Goal: Task Accomplishment & Management: Use online tool/utility

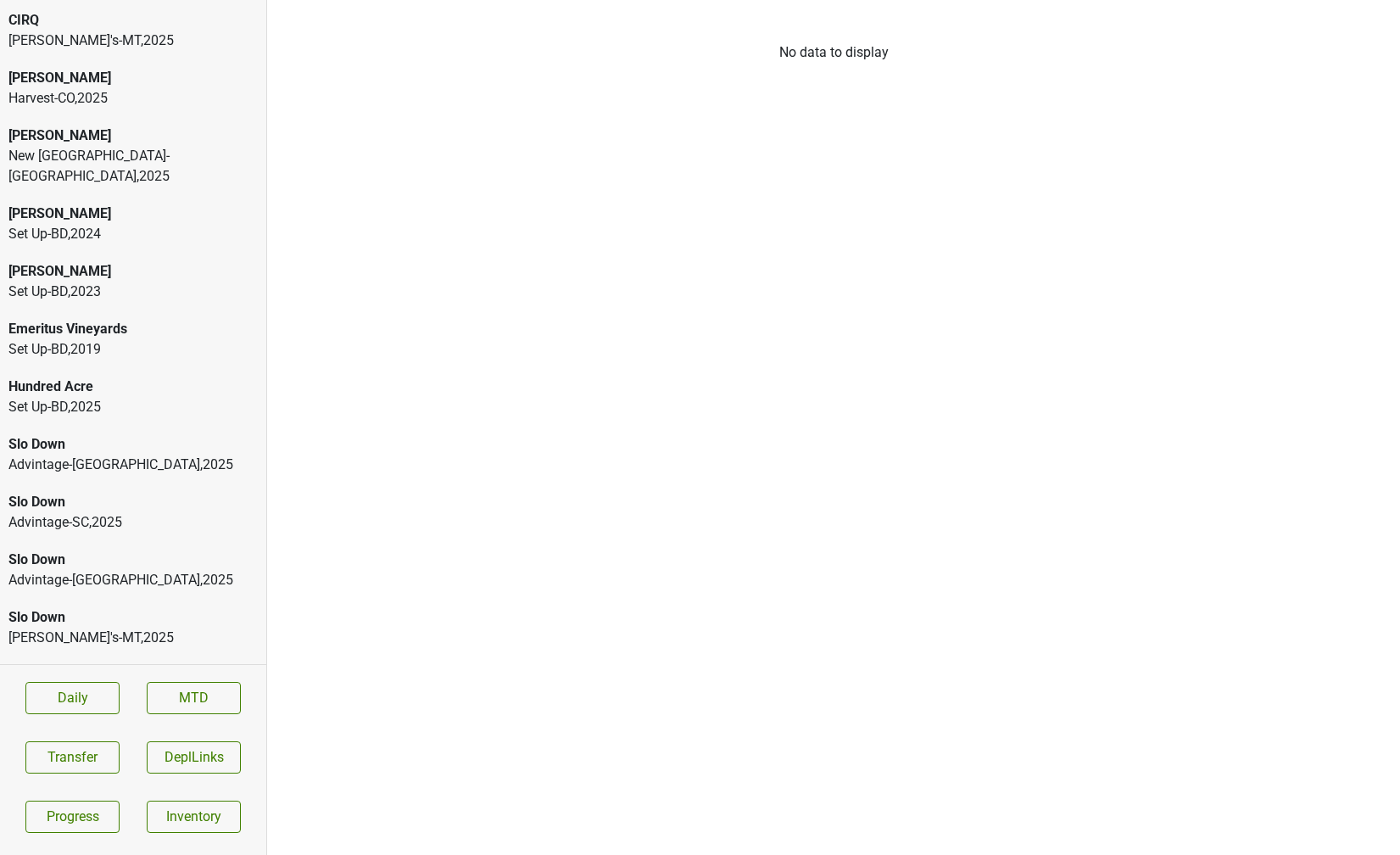
scroll to position [140, 0]
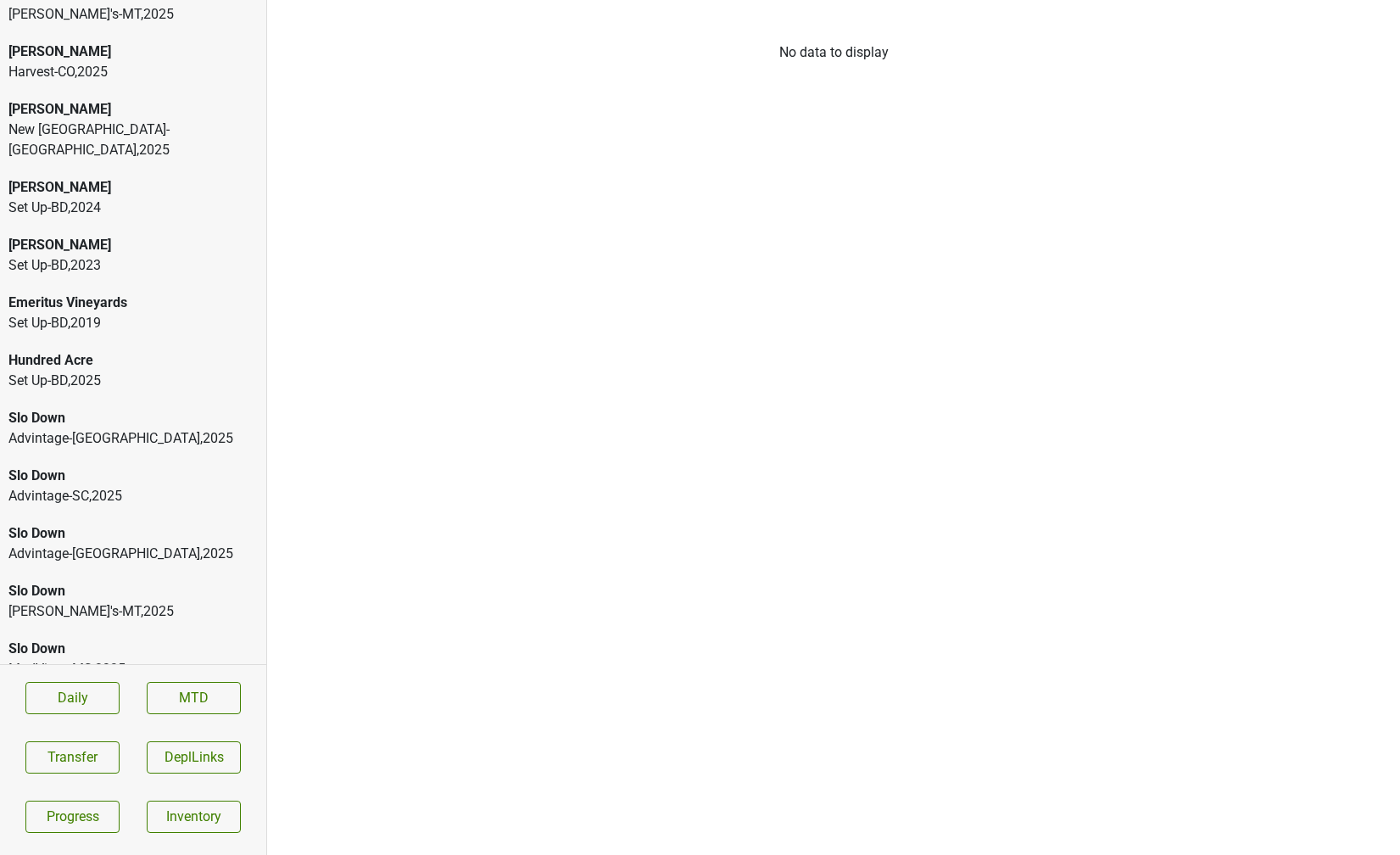
click at [21, 543] on div "Advintage-[GEOGRAPHIC_DATA] , 2025" at bounding box center [133, 554] width 250 height 21
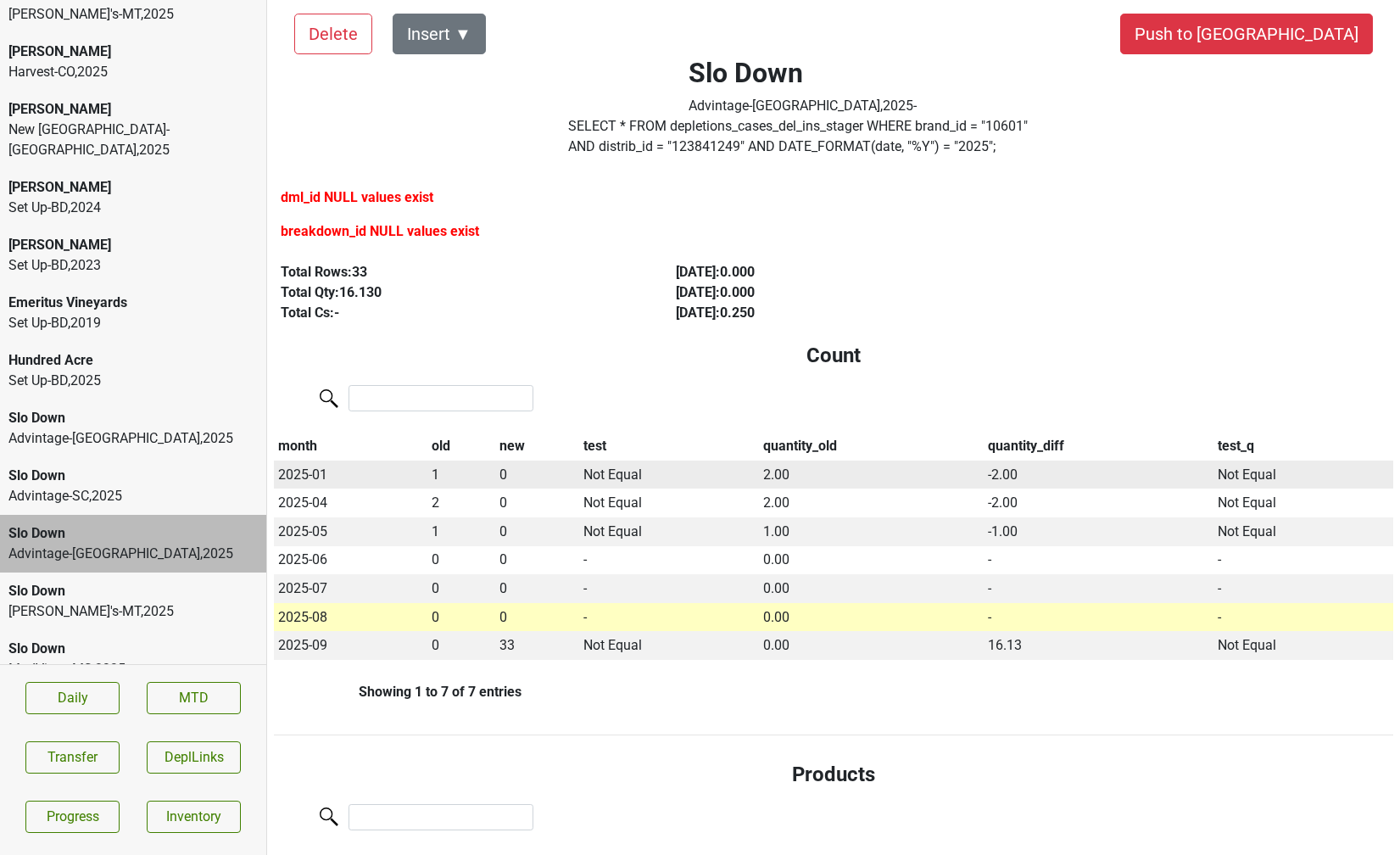
scroll to position [0, 0]
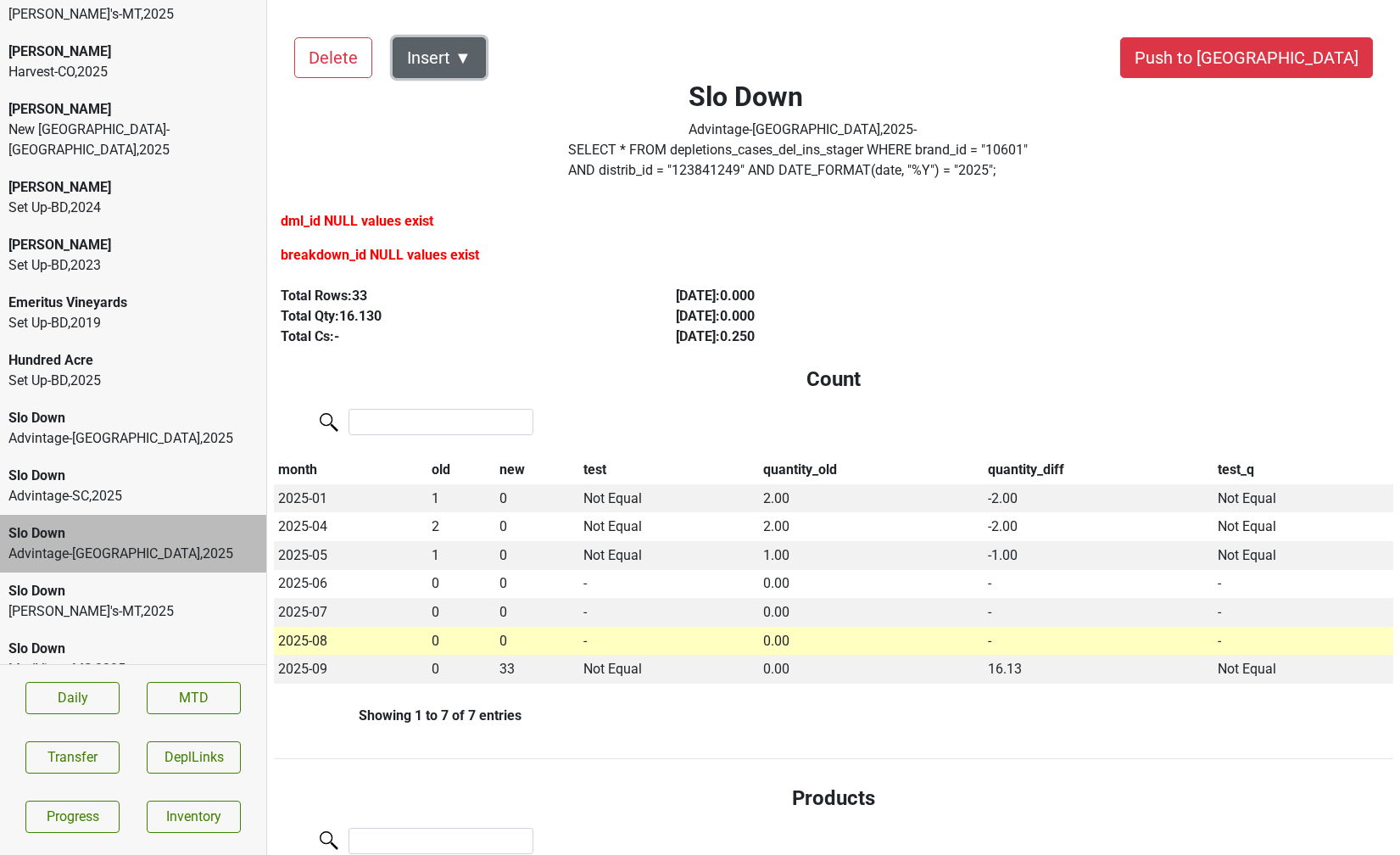
click at [457, 46] on button "Insert ▼" at bounding box center [439, 57] width 93 height 40
click at [462, 294] on div "Total Rows: 33" at bounding box center [459, 296] width 356 height 21
click at [471, 106] on div "Auto Insert" at bounding box center [468, 105] width 151 height 43
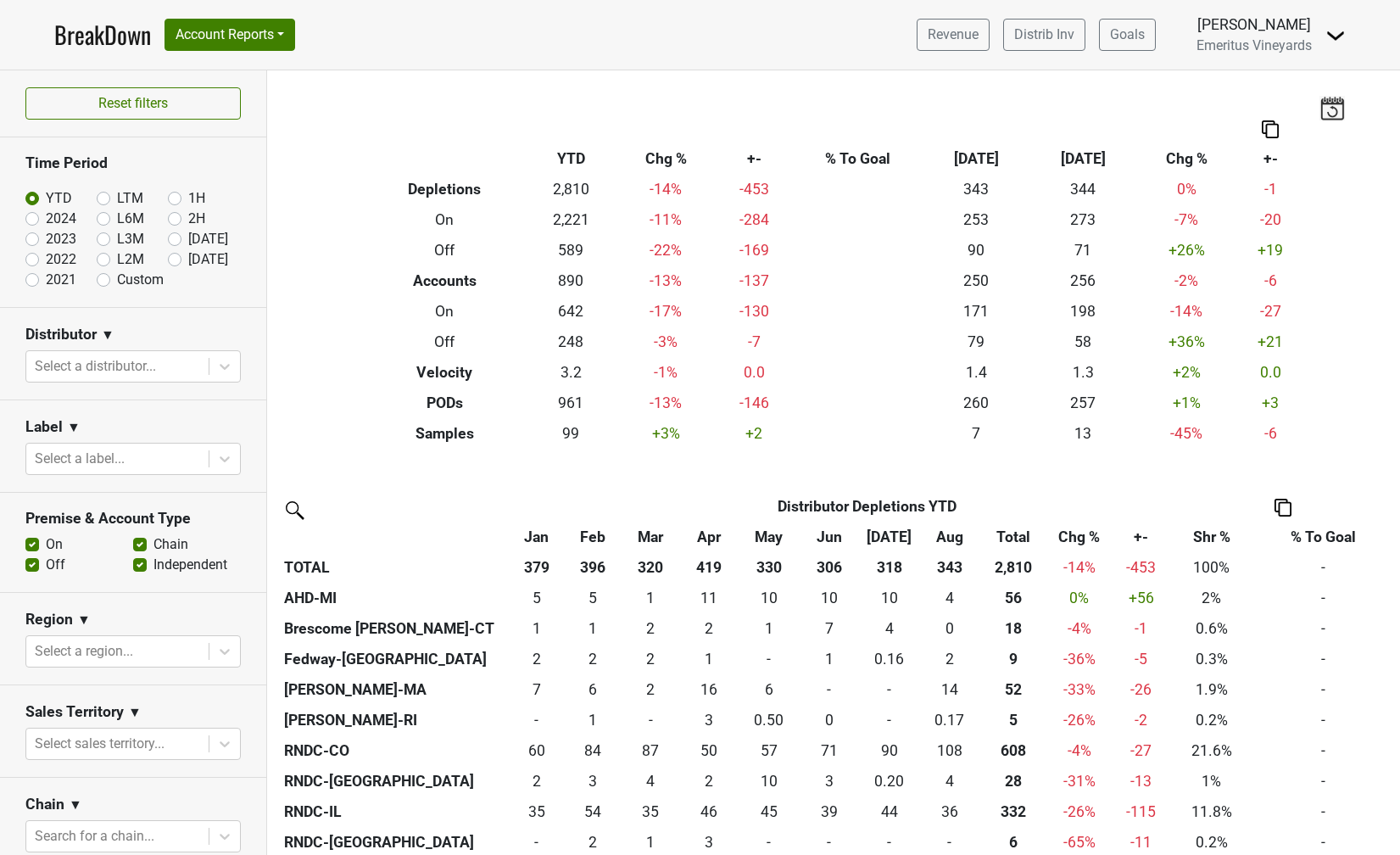
scroll to position [861, 0]
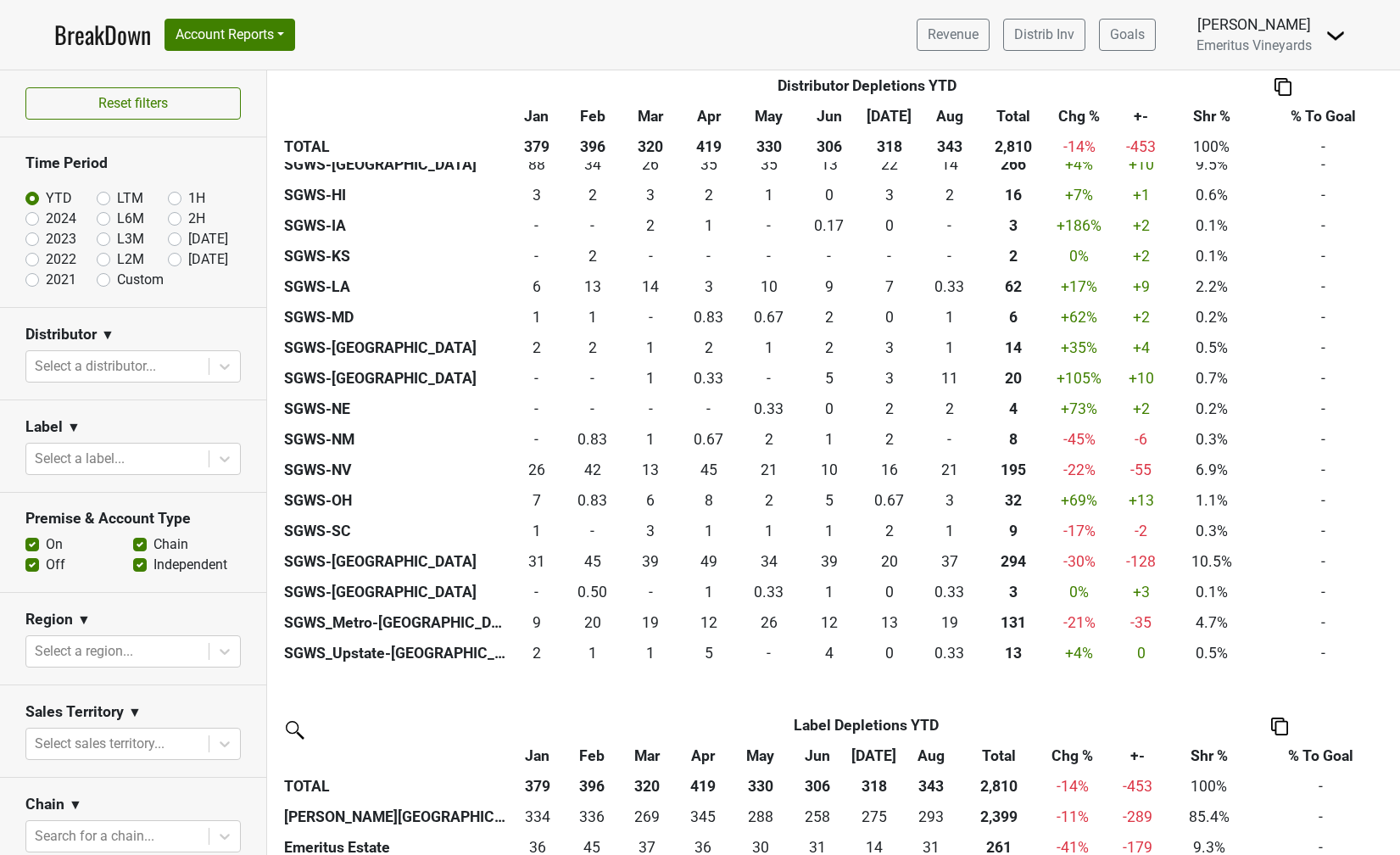
click at [1329, 38] on img at bounding box center [1335, 36] width 21 height 21
click at [1284, 93] on link "Logout" at bounding box center [1279, 96] width 134 height 28
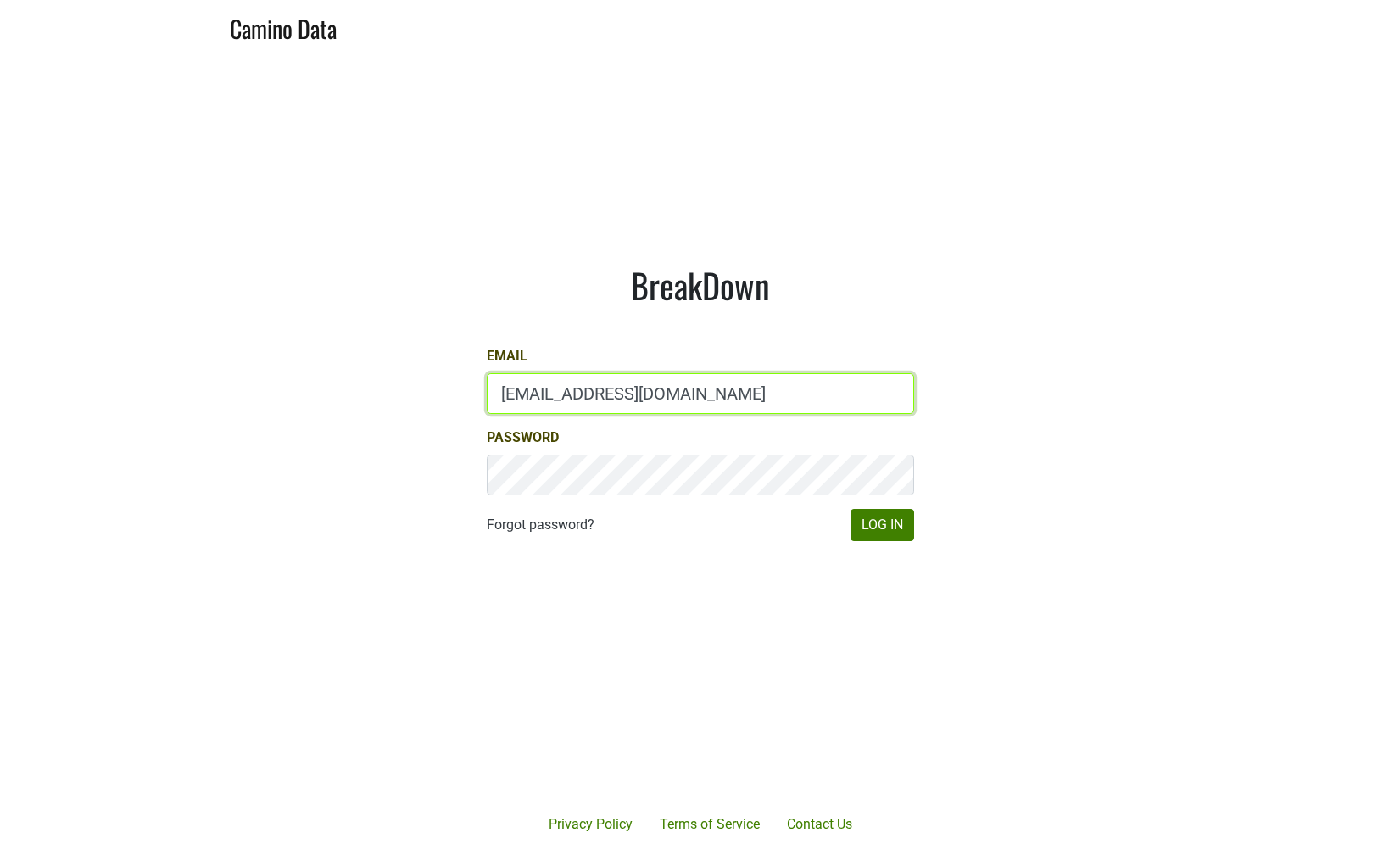
click at [531, 383] on input "mari@emeritusvineyards.com" at bounding box center [700, 393] width 427 height 40
type input "BETSY@SLODOWNWINES.COM"
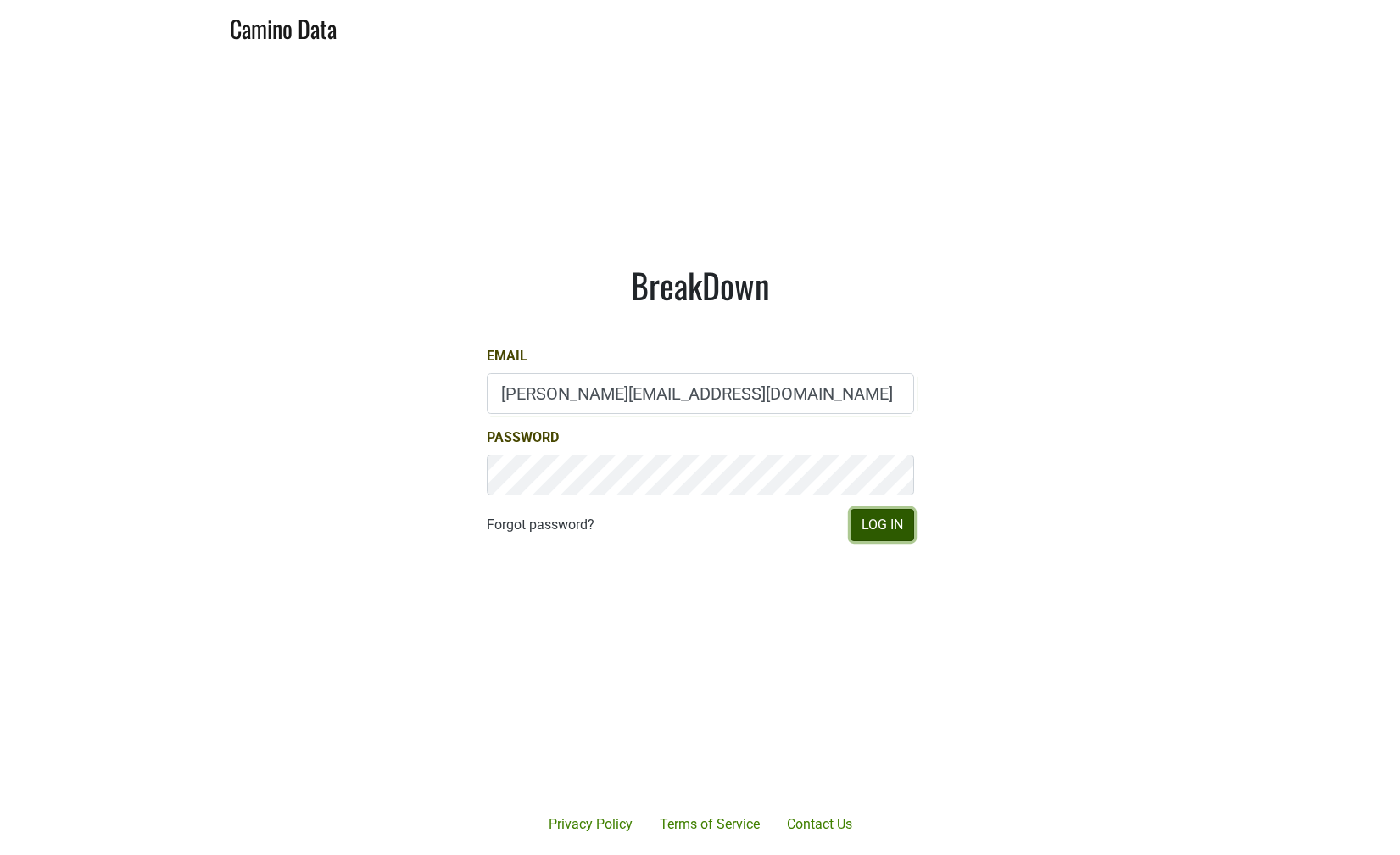
click at [872, 512] on button "Log In" at bounding box center [883, 524] width 64 height 32
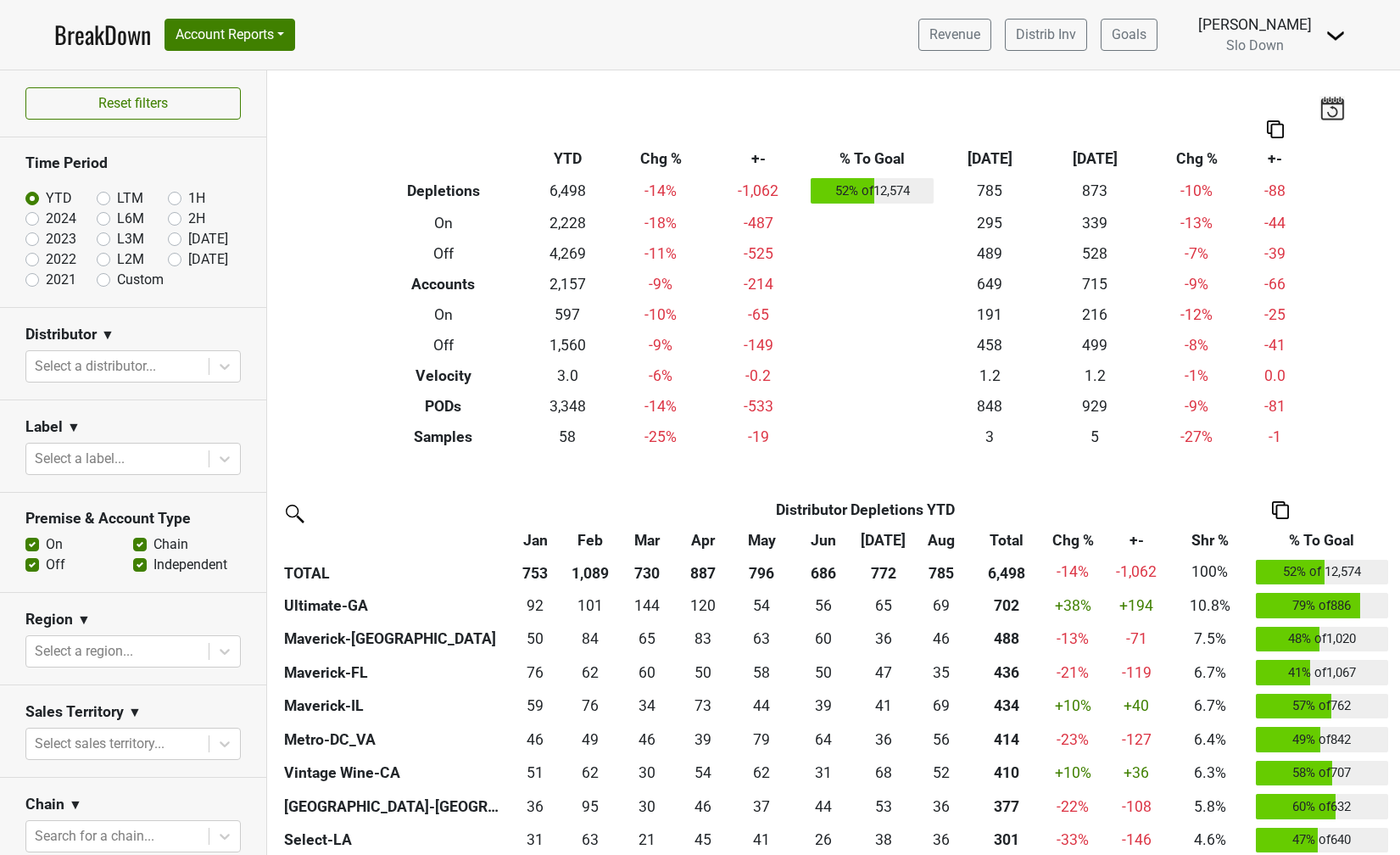
click at [297, 502] on img at bounding box center [294, 512] width 28 height 28
type input "tn"
